Goal: Task Accomplishment & Management: Use online tool/utility

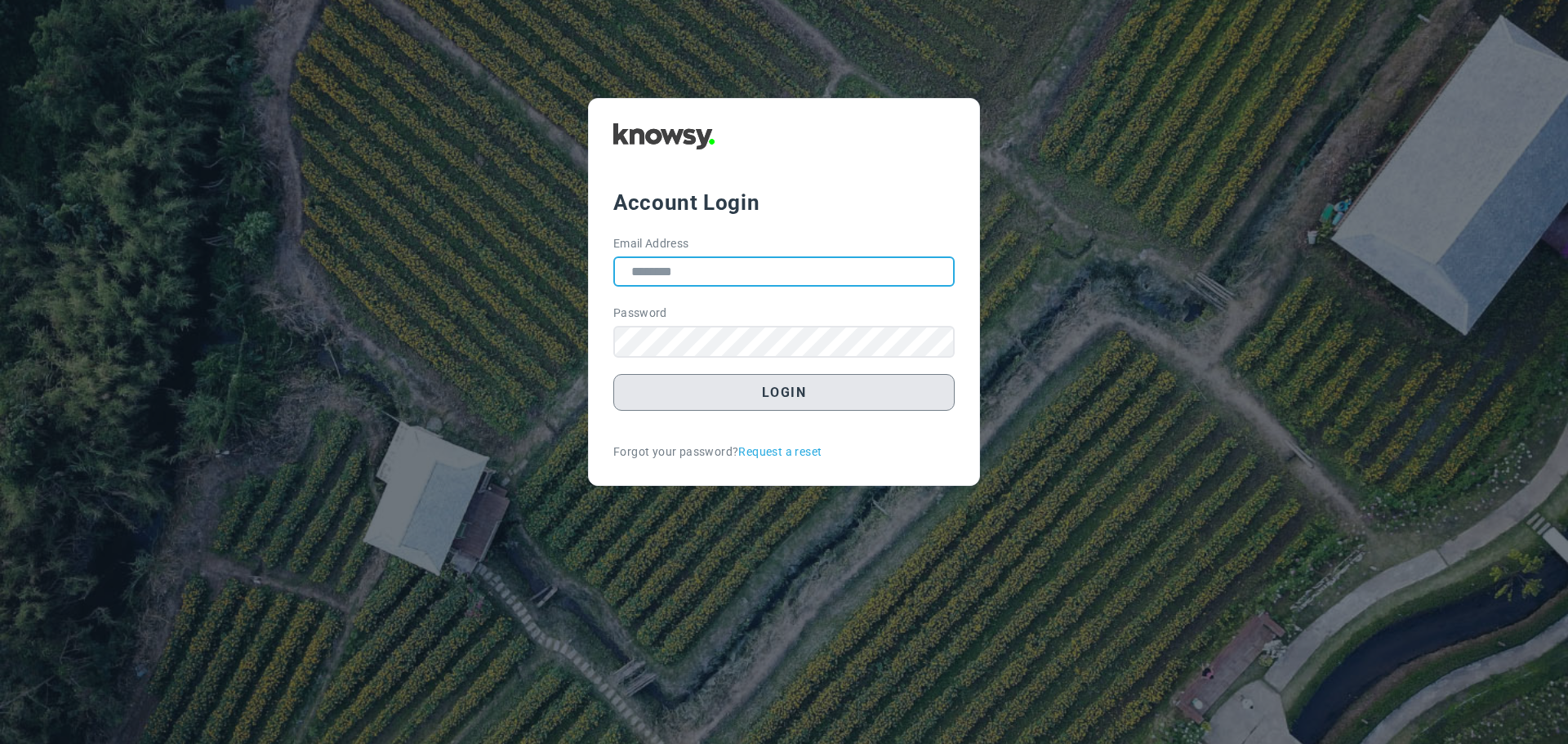
type input "**********"
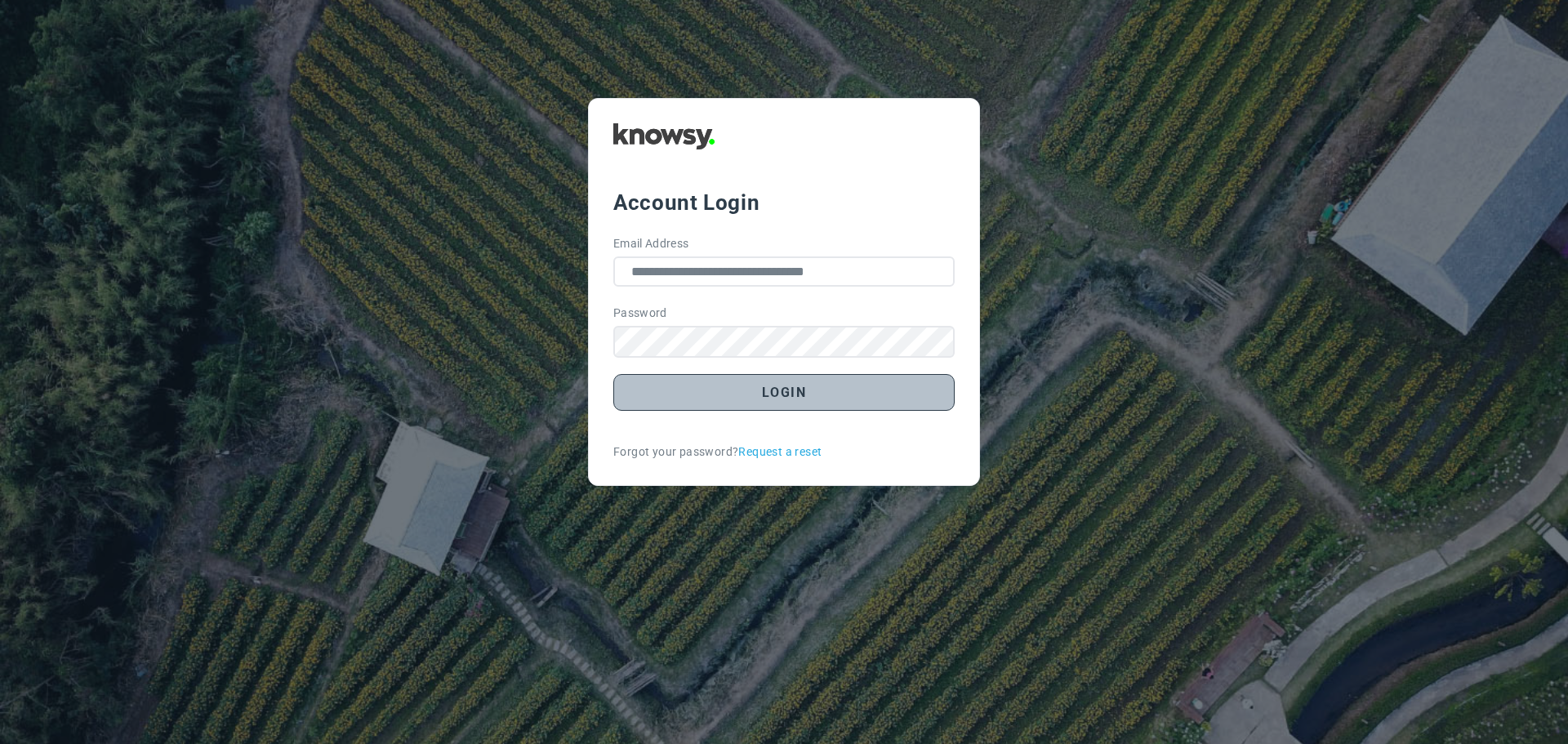
click at [775, 388] on button "Login" at bounding box center [784, 392] width 341 height 36
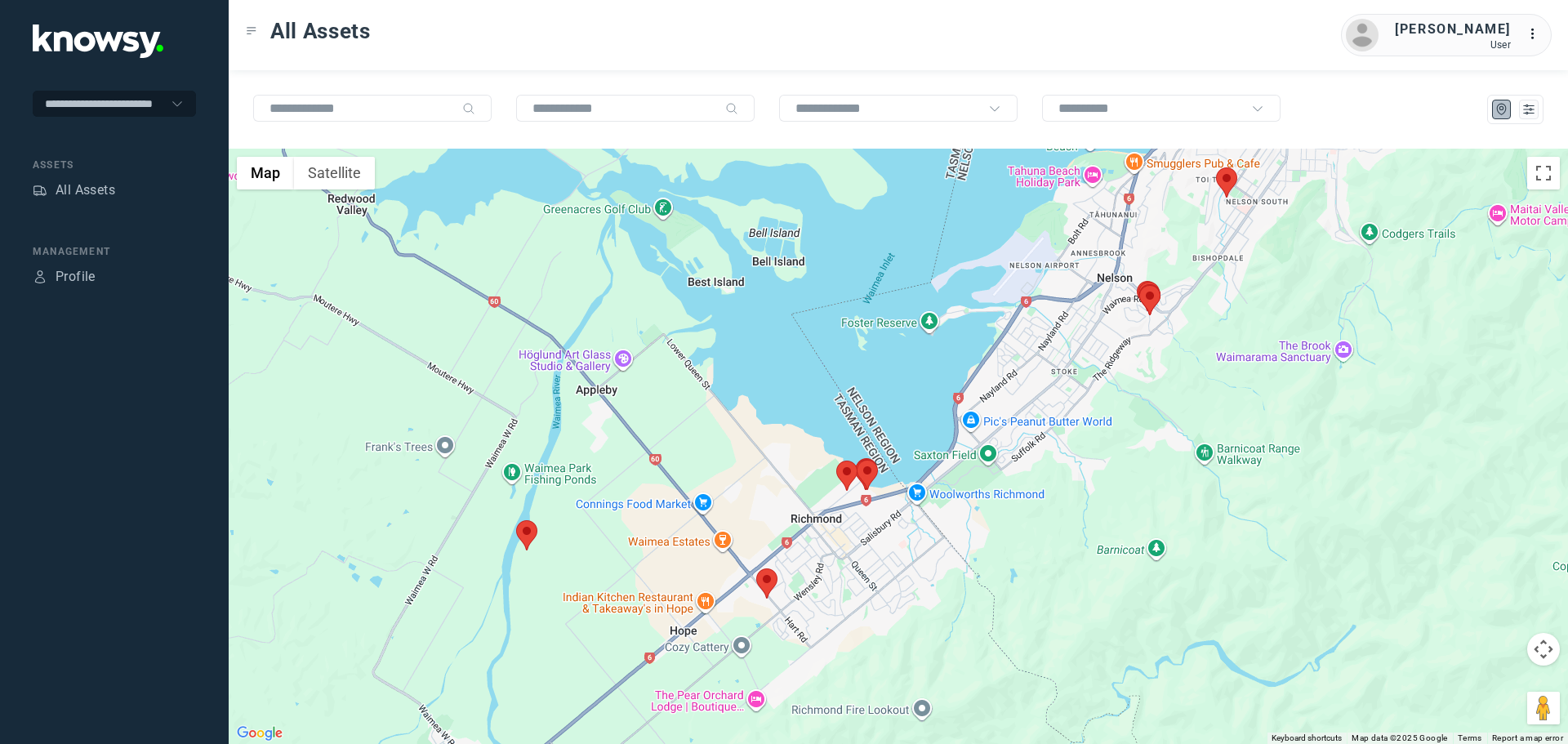
drag, startPoint x: 680, startPoint y: 620, endPoint x: 675, endPoint y: 490, distance: 130.1
click at [675, 489] on div at bounding box center [898, 446] width 1340 height 596
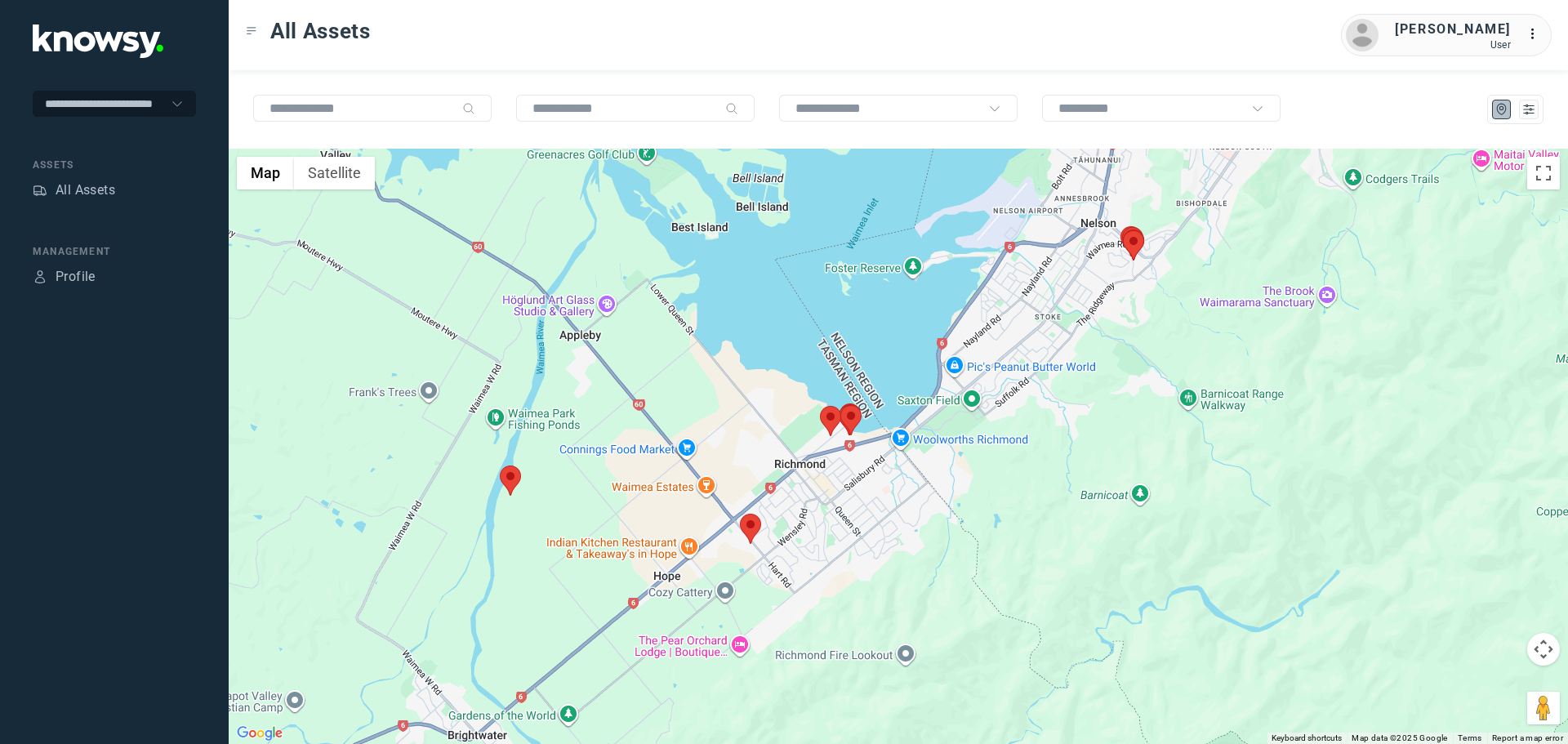
click at [740, 514] on area at bounding box center [740, 514] width 0 height 0
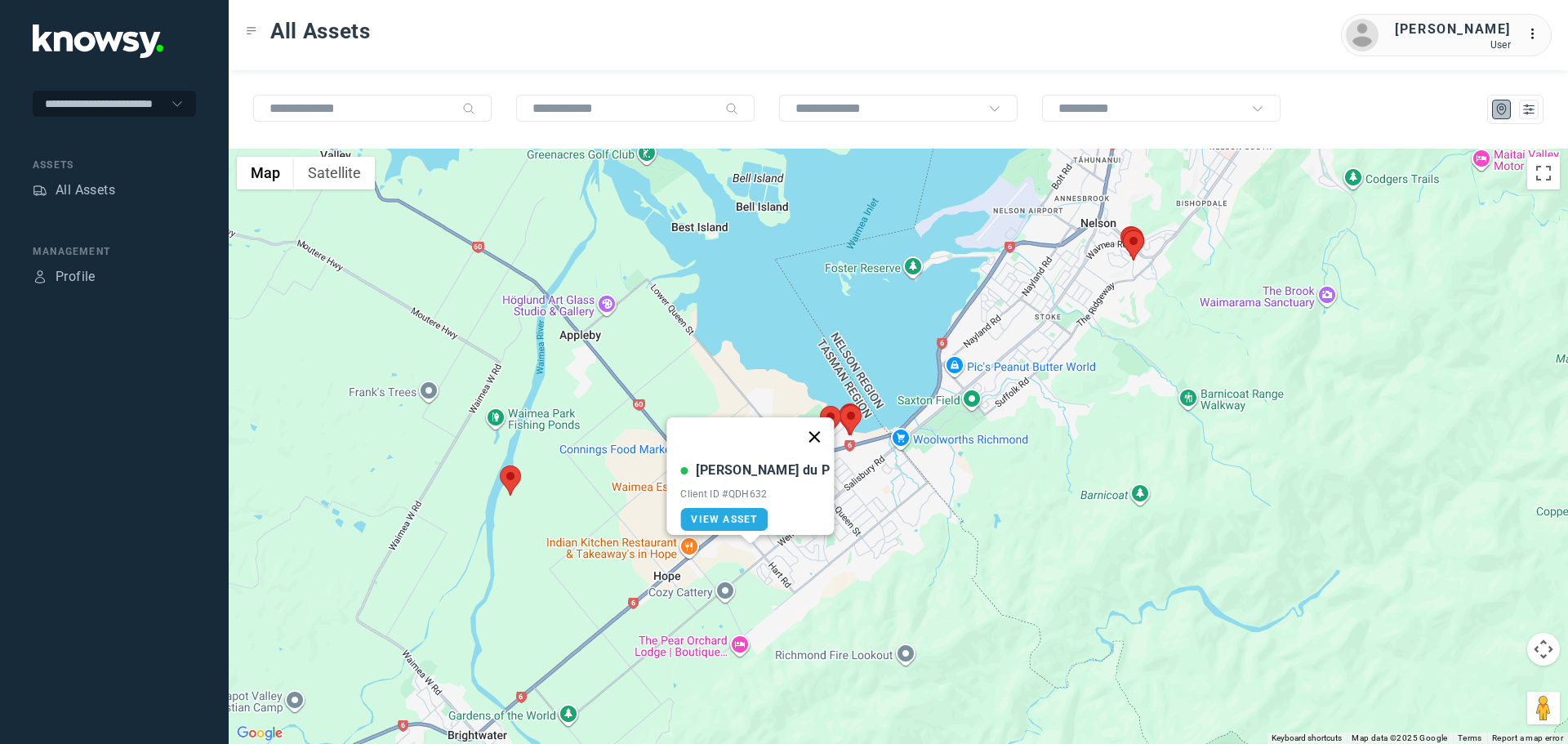
click at [796, 422] on button "Close" at bounding box center [815, 437] width 39 height 39
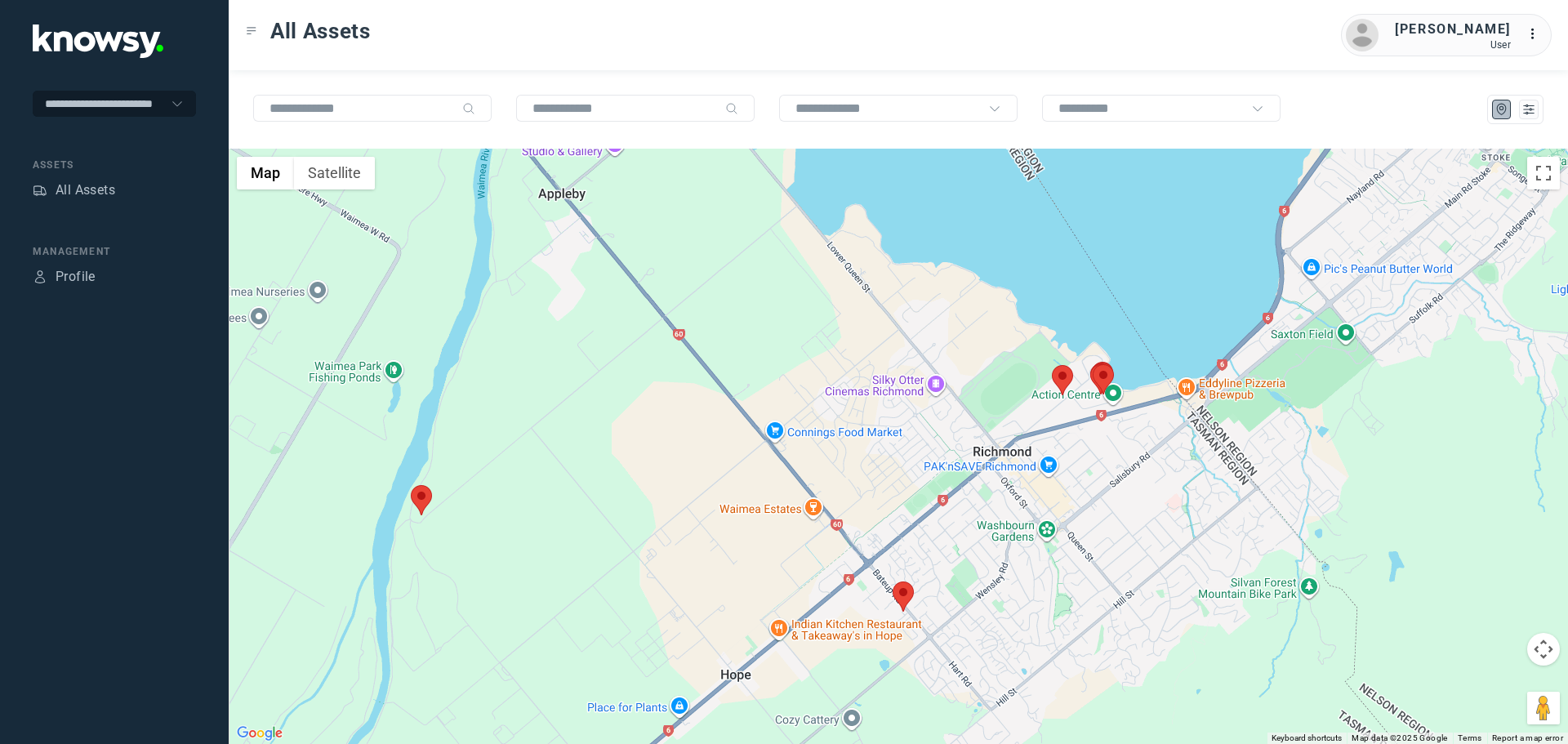
drag, startPoint x: 386, startPoint y: 486, endPoint x: 556, endPoint y: 546, distance: 180.3
click at [555, 546] on div at bounding box center [898, 446] width 1340 height 596
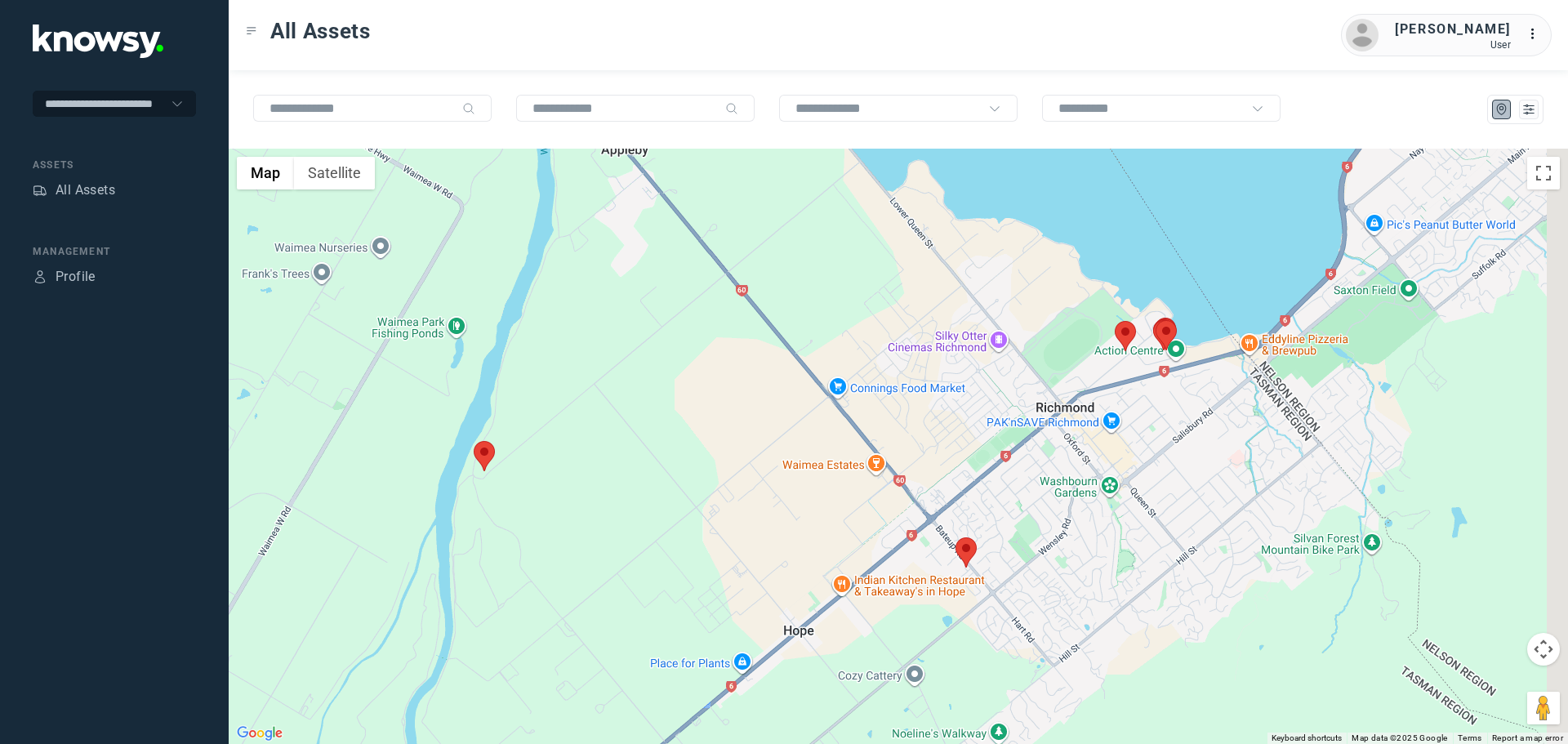
drag, startPoint x: 1043, startPoint y: 413, endPoint x: 721, endPoint y: 514, distance: 337.5
click at [747, 508] on div at bounding box center [898, 446] width 1340 height 596
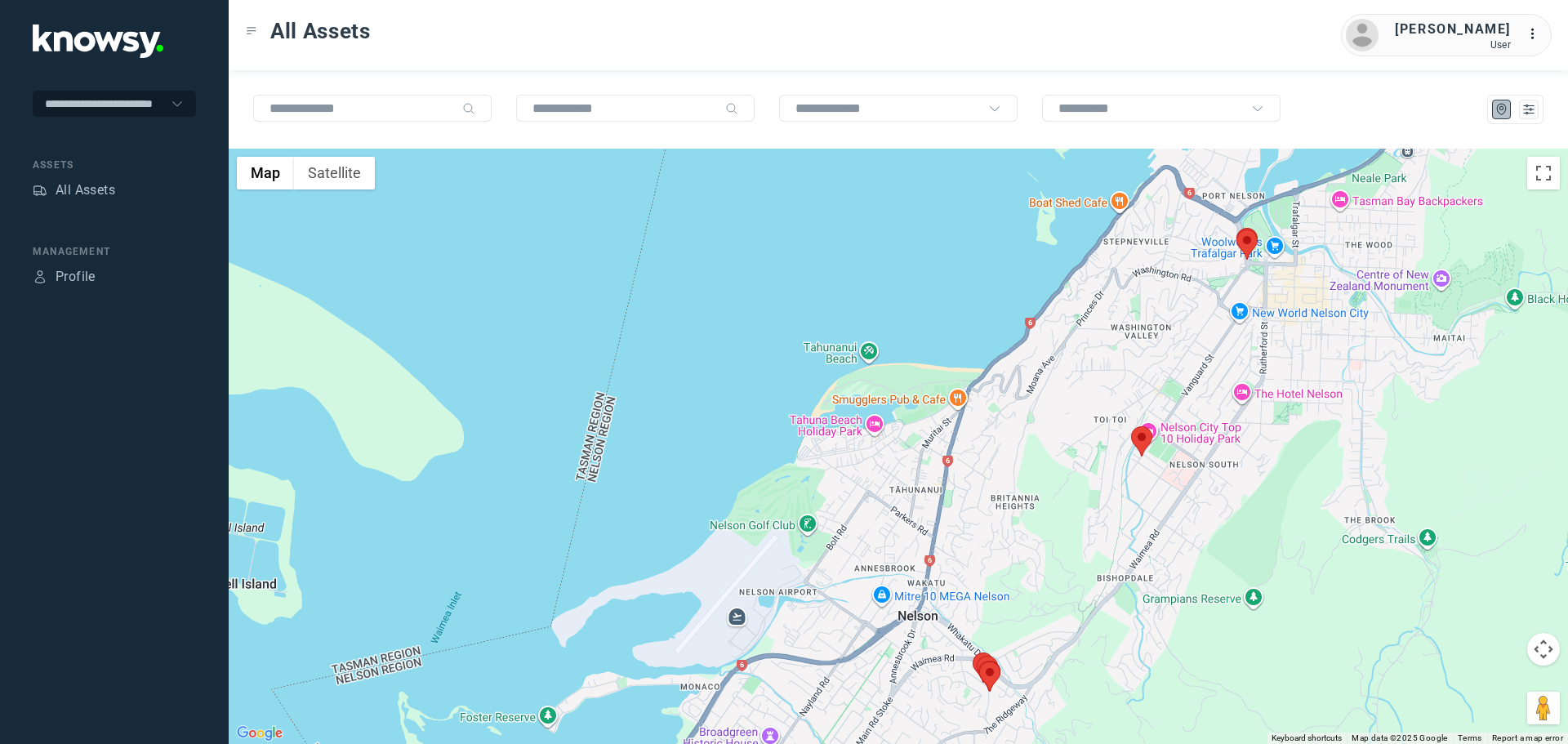
drag, startPoint x: 623, startPoint y: 390, endPoint x: 972, endPoint y: 780, distance: 523.4
click at [972, 743] on html "**********" at bounding box center [784, 372] width 1568 height 744
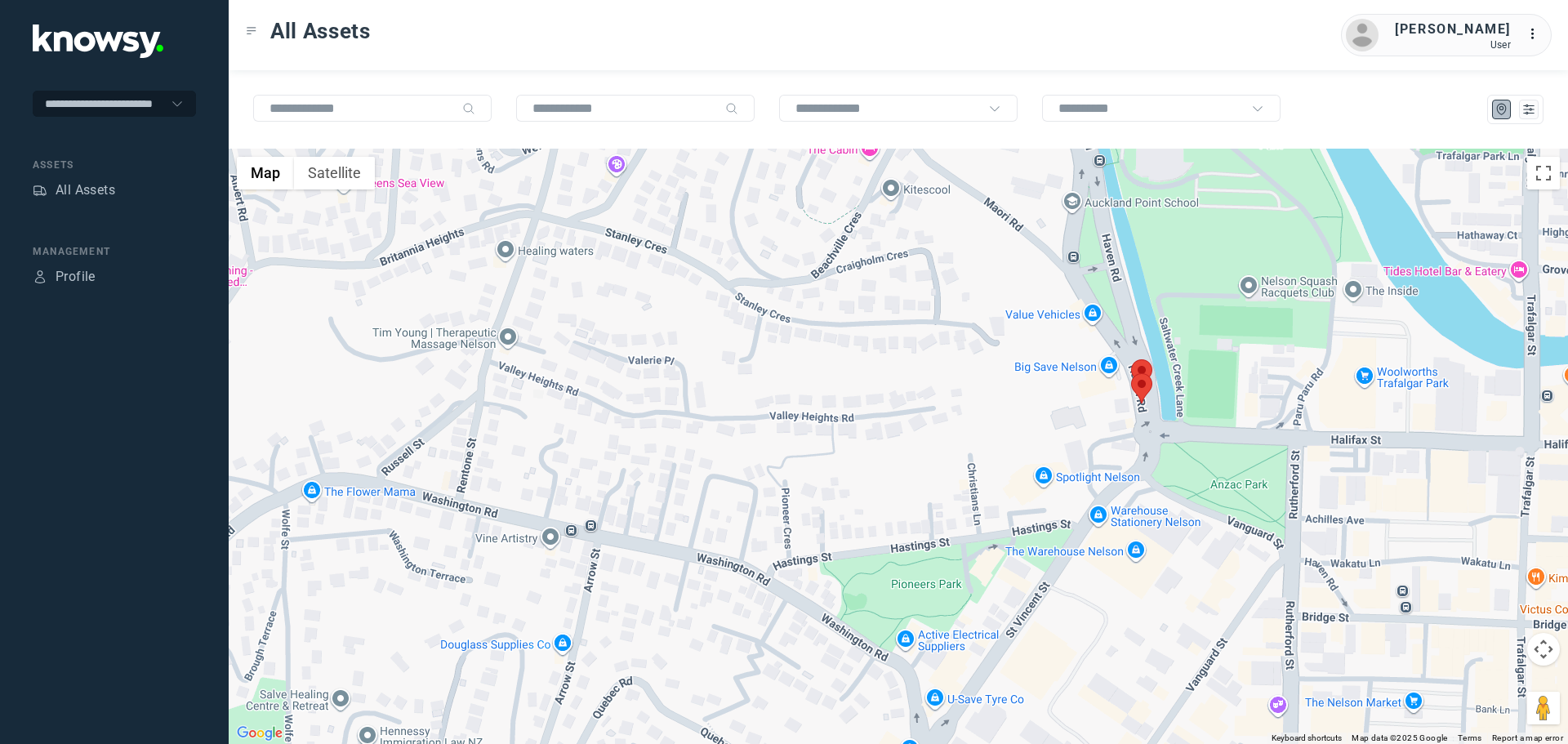
drag, startPoint x: 1210, startPoint y: 267, endPoint x: 1073, endPoint y: 413, distance: 200.2
click at [1079, 406] on div at bounding box center [898, 446] width 1340 height 596
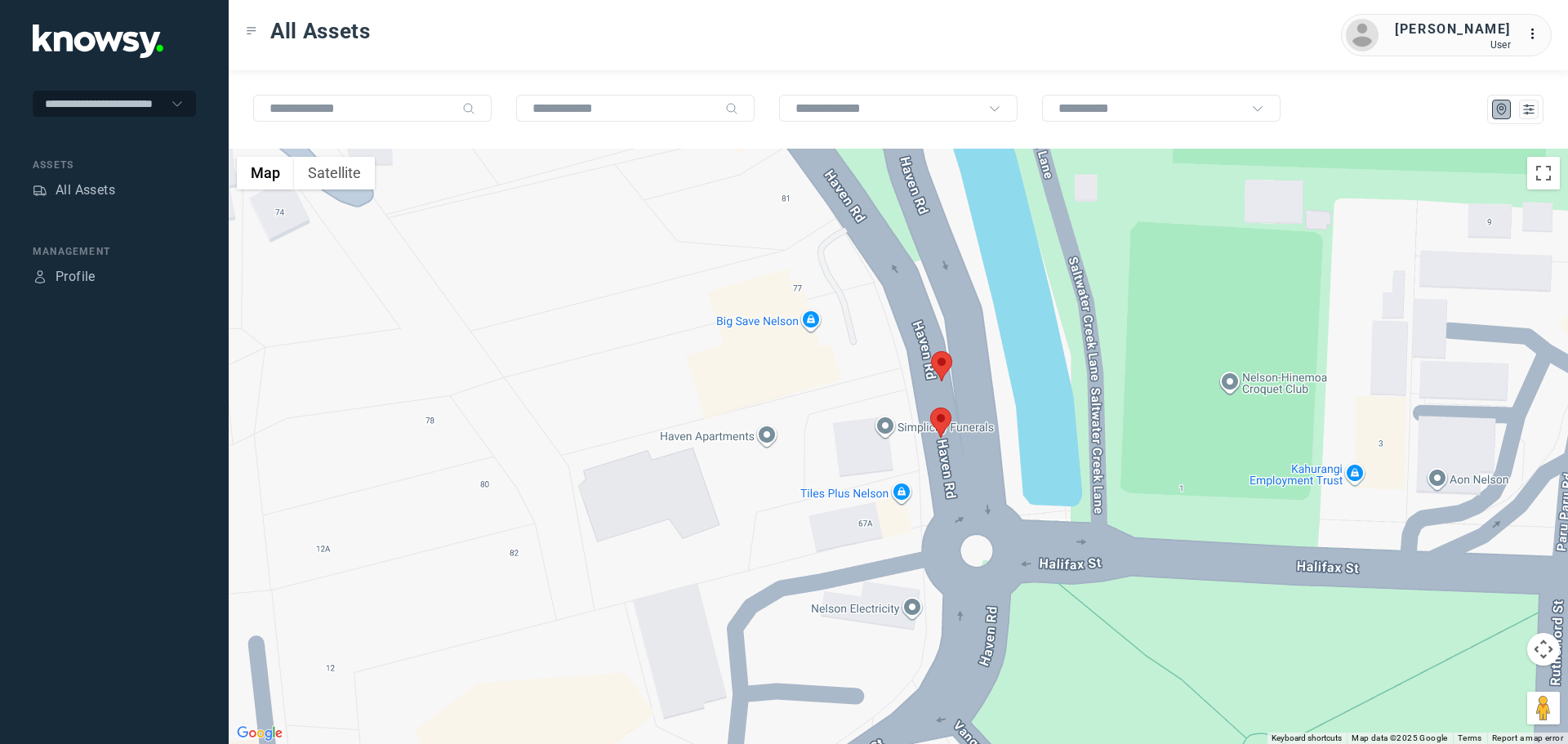
click at [931, 351] on area at bounding box center [931, 351] width 0 height 0
click at [931, 407] on area at bounding box center [931, 407] width 0 height 0
click at [985, 321] on button "Close" at bounding box center [979, 331] width 39 height 39
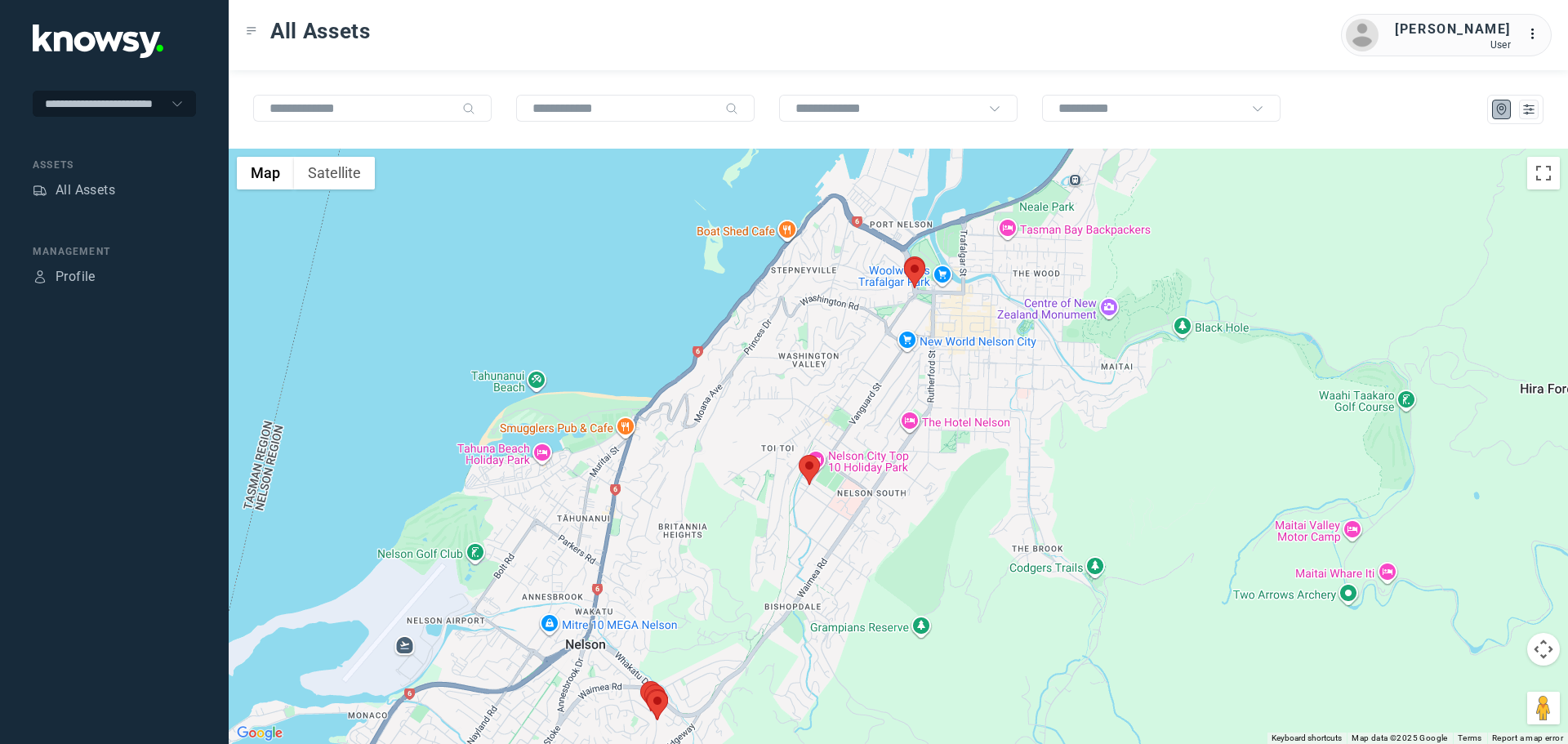
drag, startPoint x: 908, startPoint y: 530, endPoint x: 948, endPoint y: 416, distance: 120.8
click at [948, 415] on div at bounding box center [898, 446] width 1340 height 596
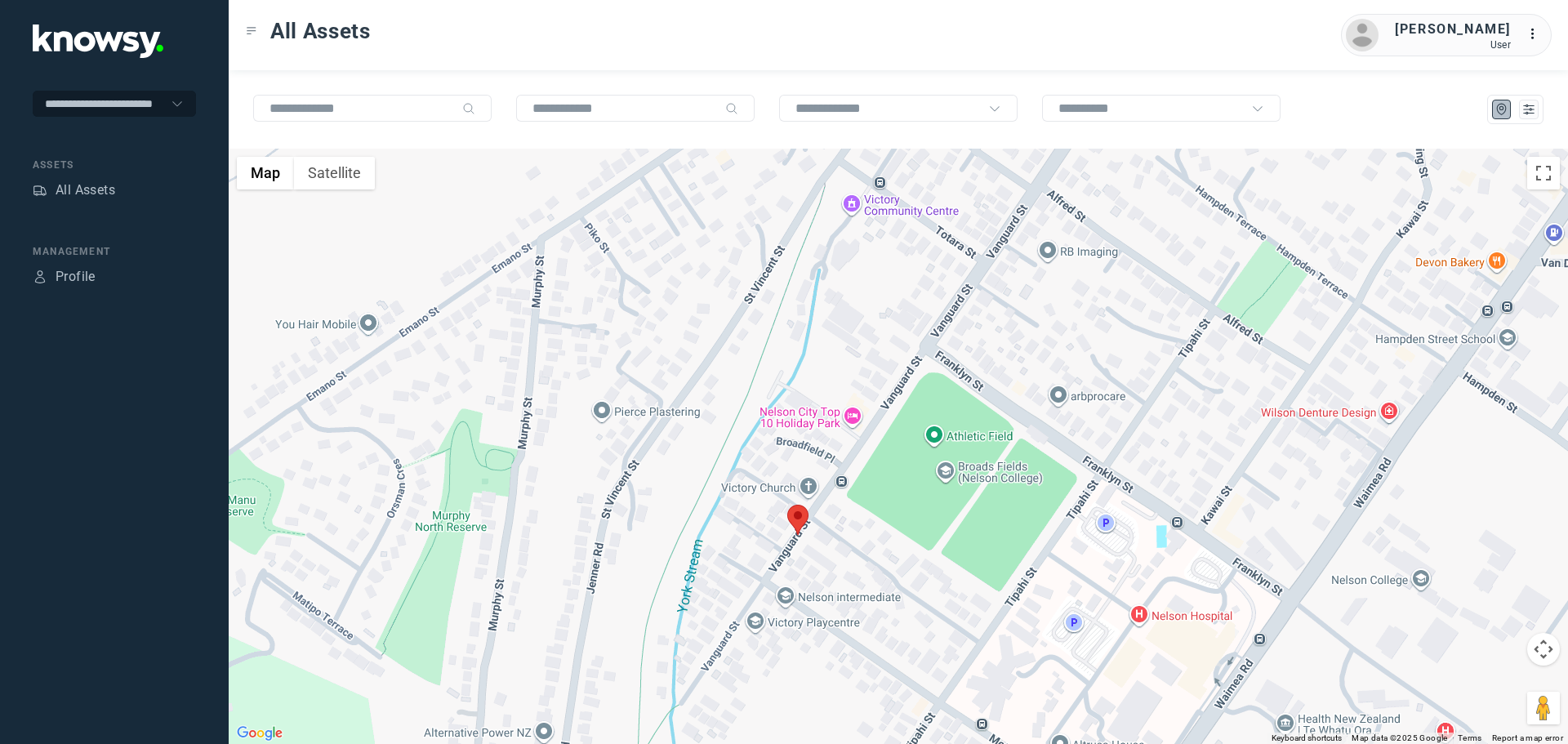
click at [788, 505] on area at bounding box center [788, 505] width 0 height 0
click at [840, 410] on button "Close" at bounding box center [847, 428] width 39 height 39
